Goal: Transaction & Acquisition: Purchase product/service

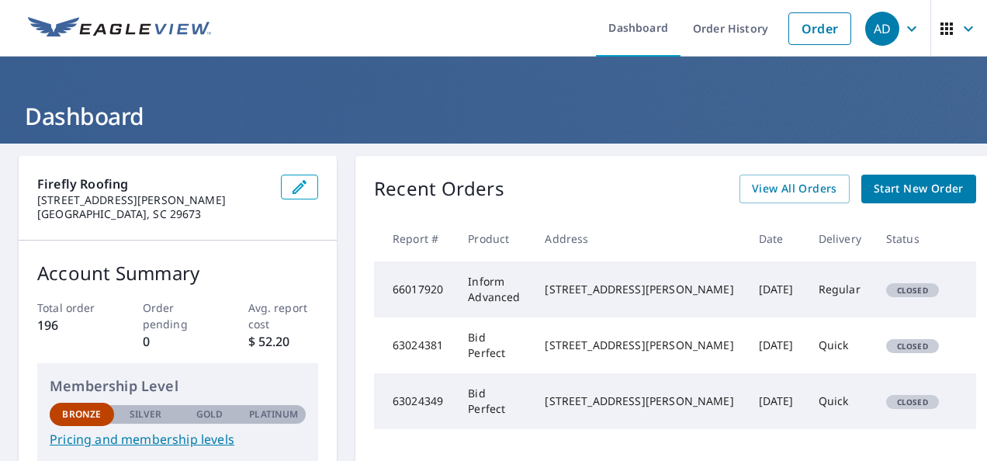
click at [874, 190] on span "Start New Order" at bounding box center [919, 188] width 90 height 19
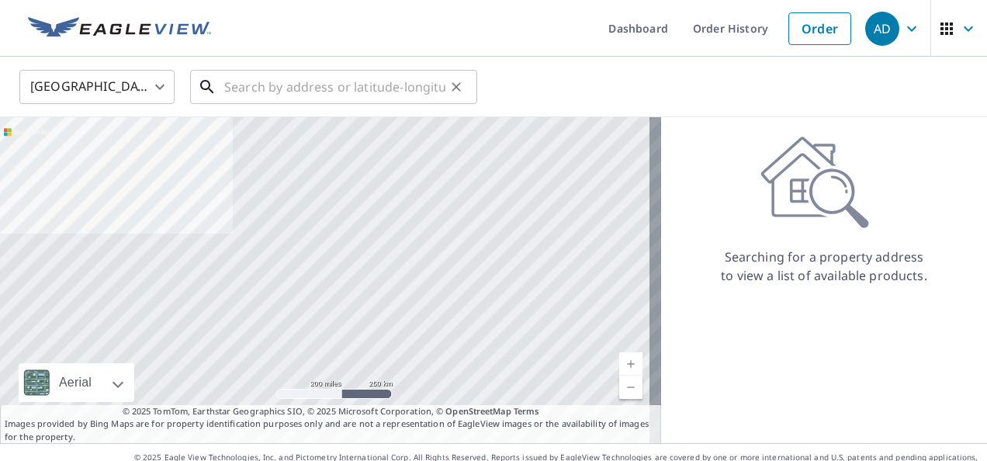
click at [272, 88] on input "text" at bounding box center [334, 86] width 221 height 43
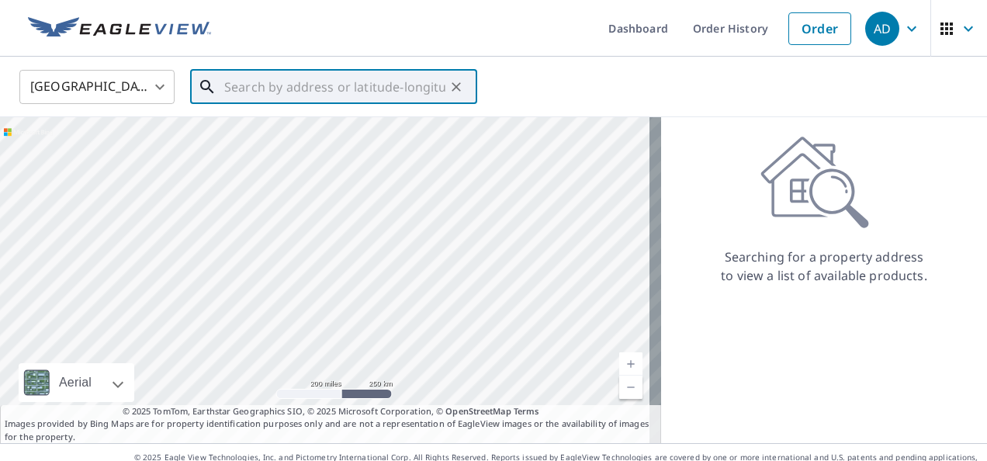
paste input "[STREET_ADDRESS] Greenwood SC 29646"
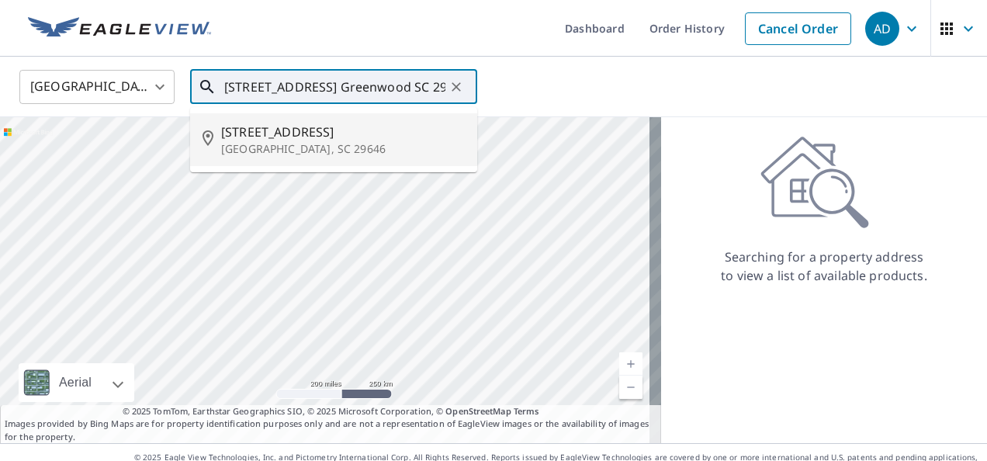
click at [286, 131] on span "[STREET_ADDRESS]" at bounding box center [343, 132] width 244 height 19
type input "[STREET_ADDRESS]"
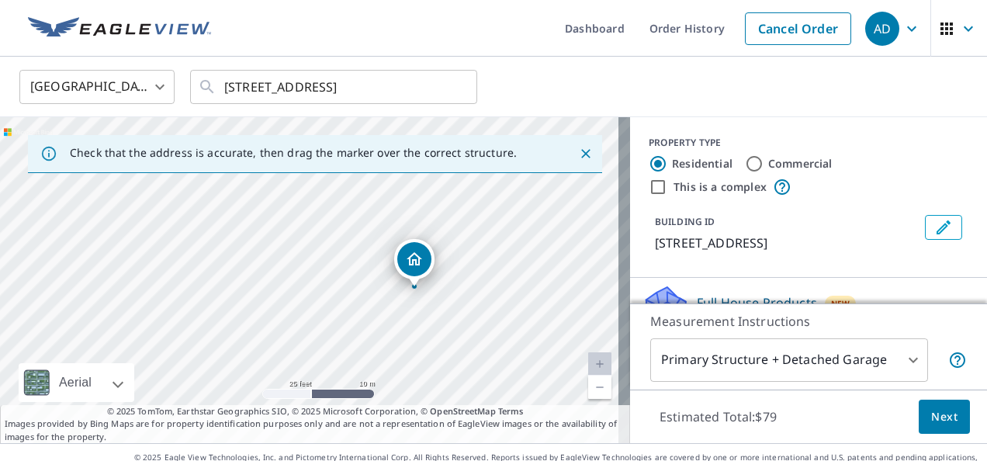
drag, startPoint x: 241, startPoint y: 275, endPoint x: 345, endPoint y: 284, distance: 105.2
click at [345, 284] on div "[STREET_ADDRESS]" at bounding box center [315, 280] width 630 height 326
click at [581, 154] on icon "Close" at bounding box center [585, 153] width 9 height 9
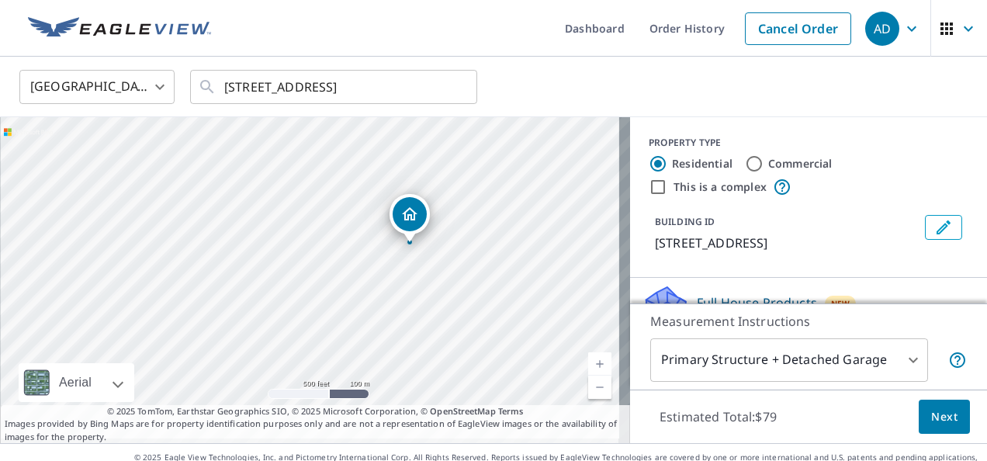
drag, startPoint x: 412, startPoint y: 296, endPoint x: 419, endPoint y: 258, distance: 38.7
click at [419, 258] on div "[STREET_ADDRESS]" at bounding box center [315, 280] width 630 height 326
drag, startPoint x: 411, startPoint y: 303, endPoint x: 417, endPoint y: 337, distance: 34.6
click at [417, 337] on div "[STREET_ADDRESS]" at bounding box center [315, 280] width 630 height 326
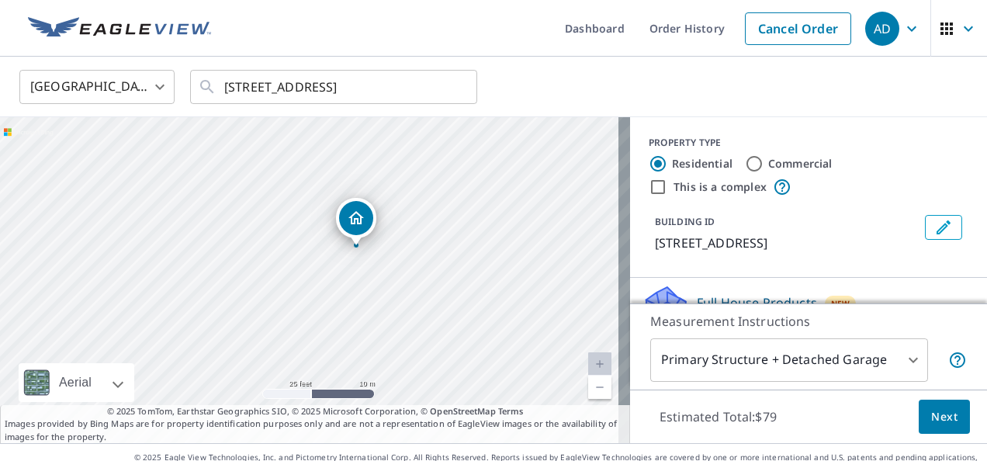
drag, startPoint x: 400, startPoint y: 258, endPoint x: 411, endPoint y: 359, distance: 102.2
click at [411, 359] on div "[STREET_ADDRESS]" at bounding box center [315, 280] width 630 height 326
click at [461, 304] on div "[STREET_ADDRESS]" at bounding box center [315, 280] width 630 height 326
